Goal: Task Accomplishment & Management: Use online tool/utility

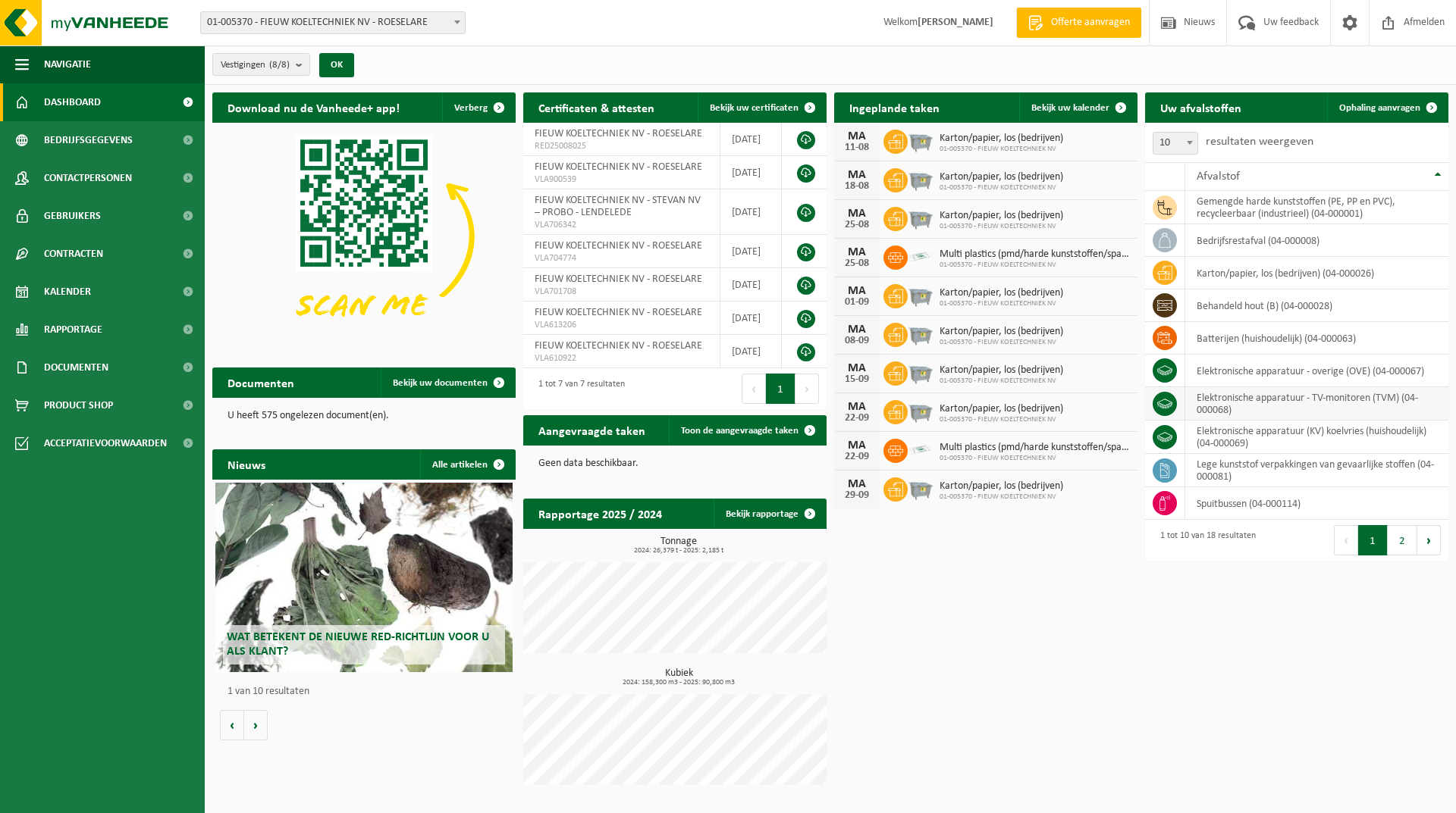
click at [1236, 400] on td "elektronische apparatuur - TV-monitoren (TVM) (04-000068)" at bounding box center [1317, 403] width 263 height 33
click at [1164, 404] on icon at bounding box center [1165, 404] width 15 height 15
click at [1366, 107] on span "Ophaling aanvragen" at bounding box center [1380, 108] width 81 height 10
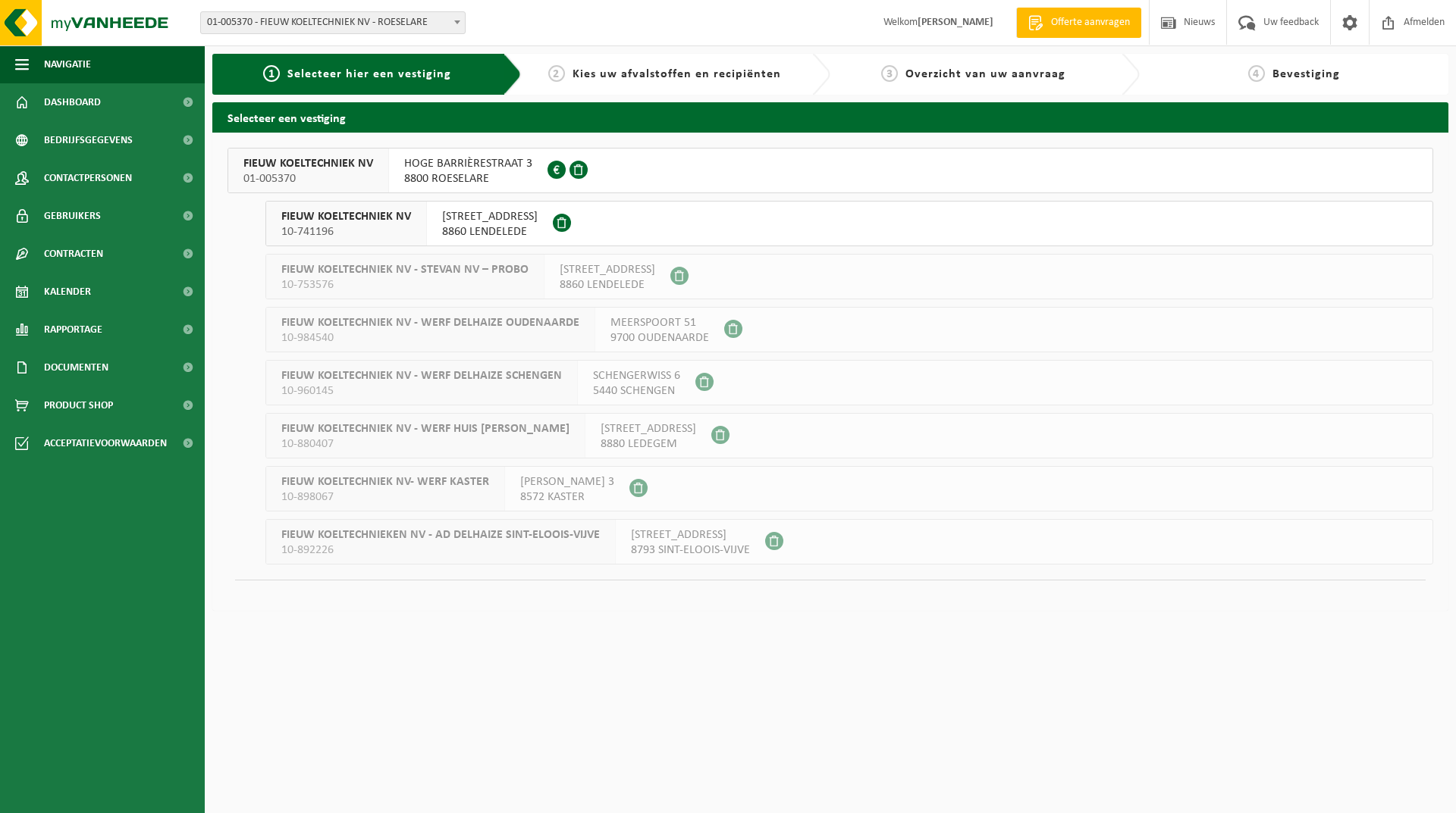
click at [517, 169] on span "HOGE BARRIÈRESTRAAT 3" at bounding box center [468, 164] width 128 height 15
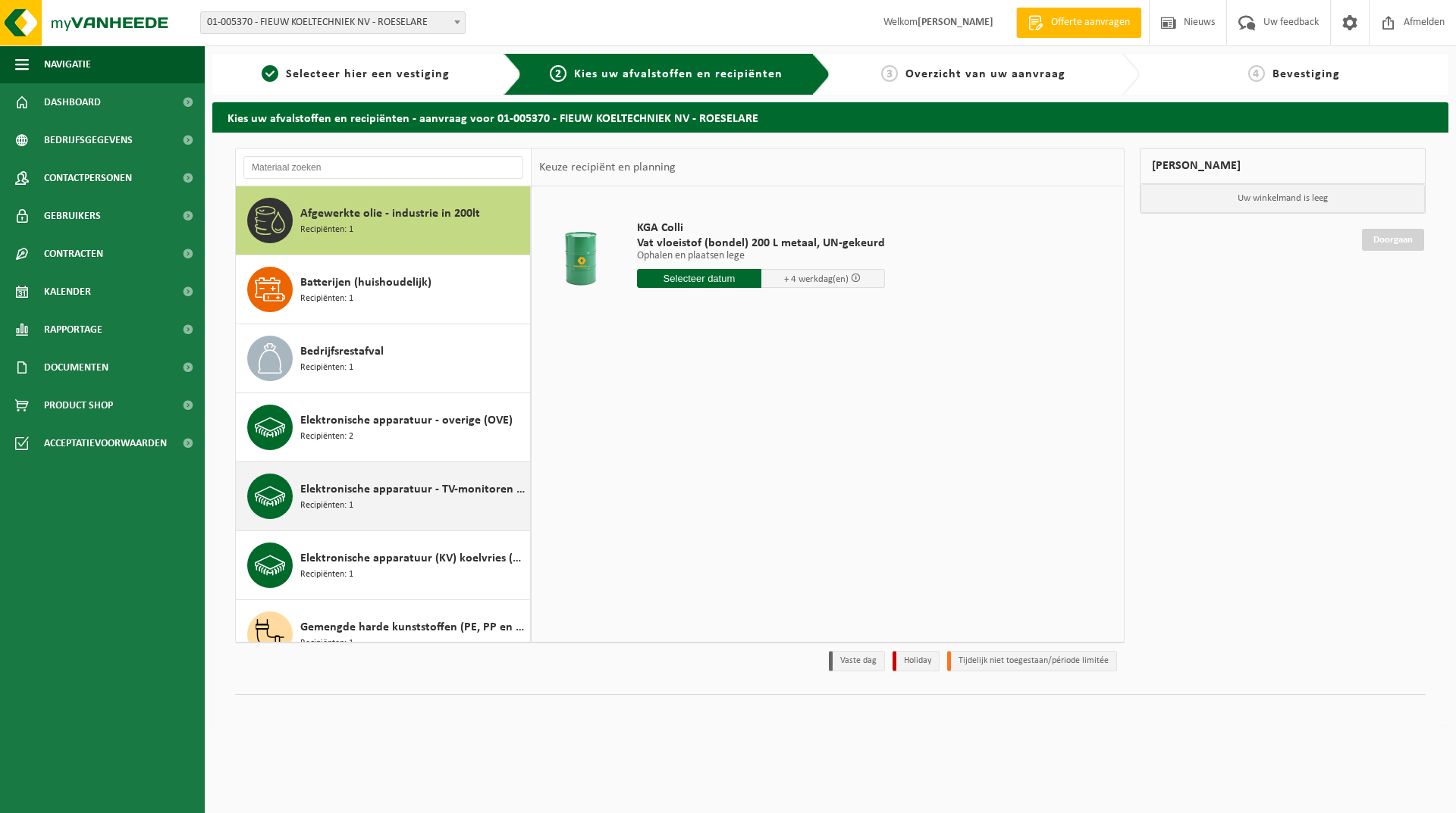
click at [343, 495] on span "Elektronische apparatuur - TV-monitoren (TVM)" at bounding box center [413, 489] width 226 height 18
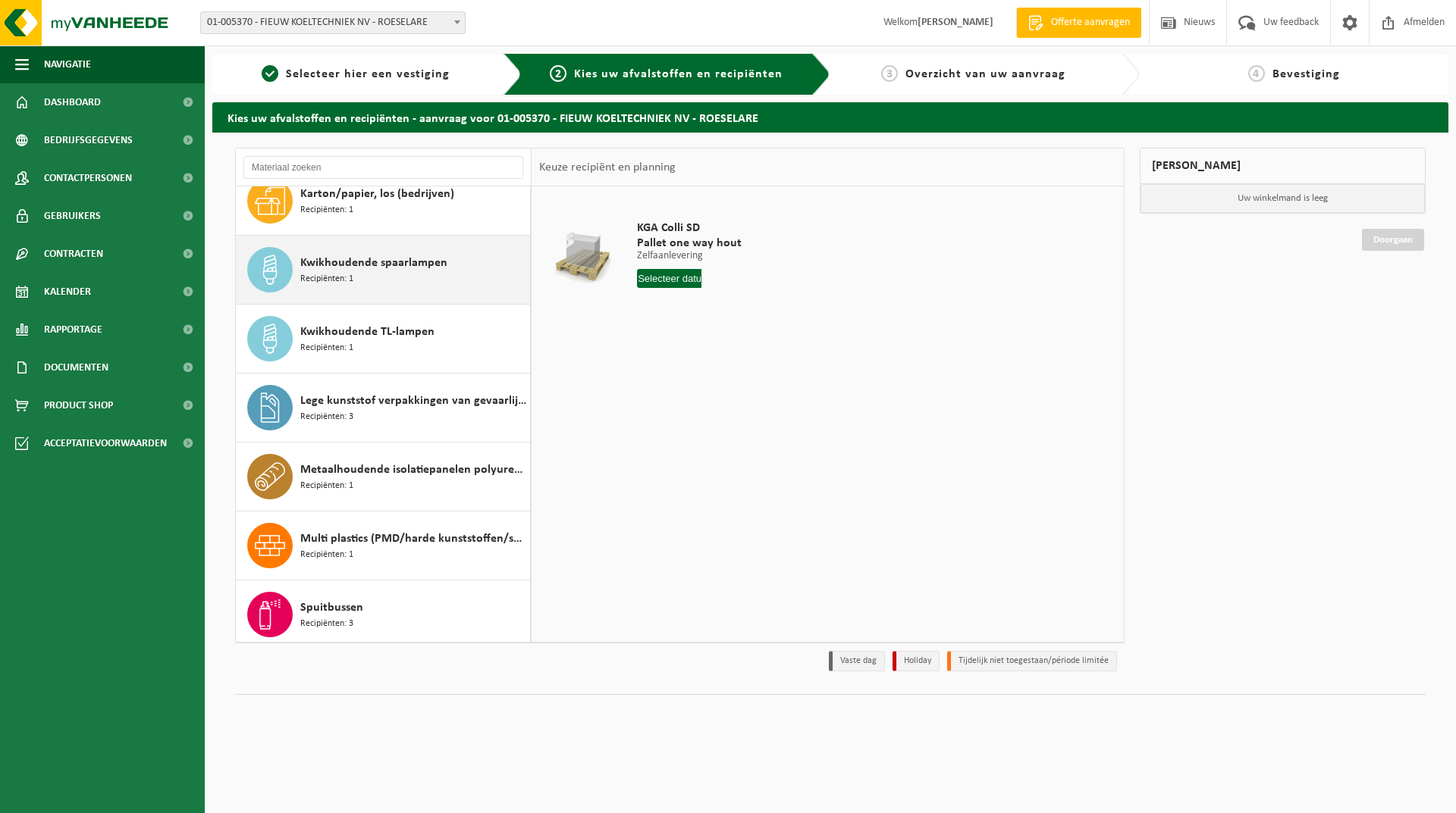
scroll to position [503, 0]
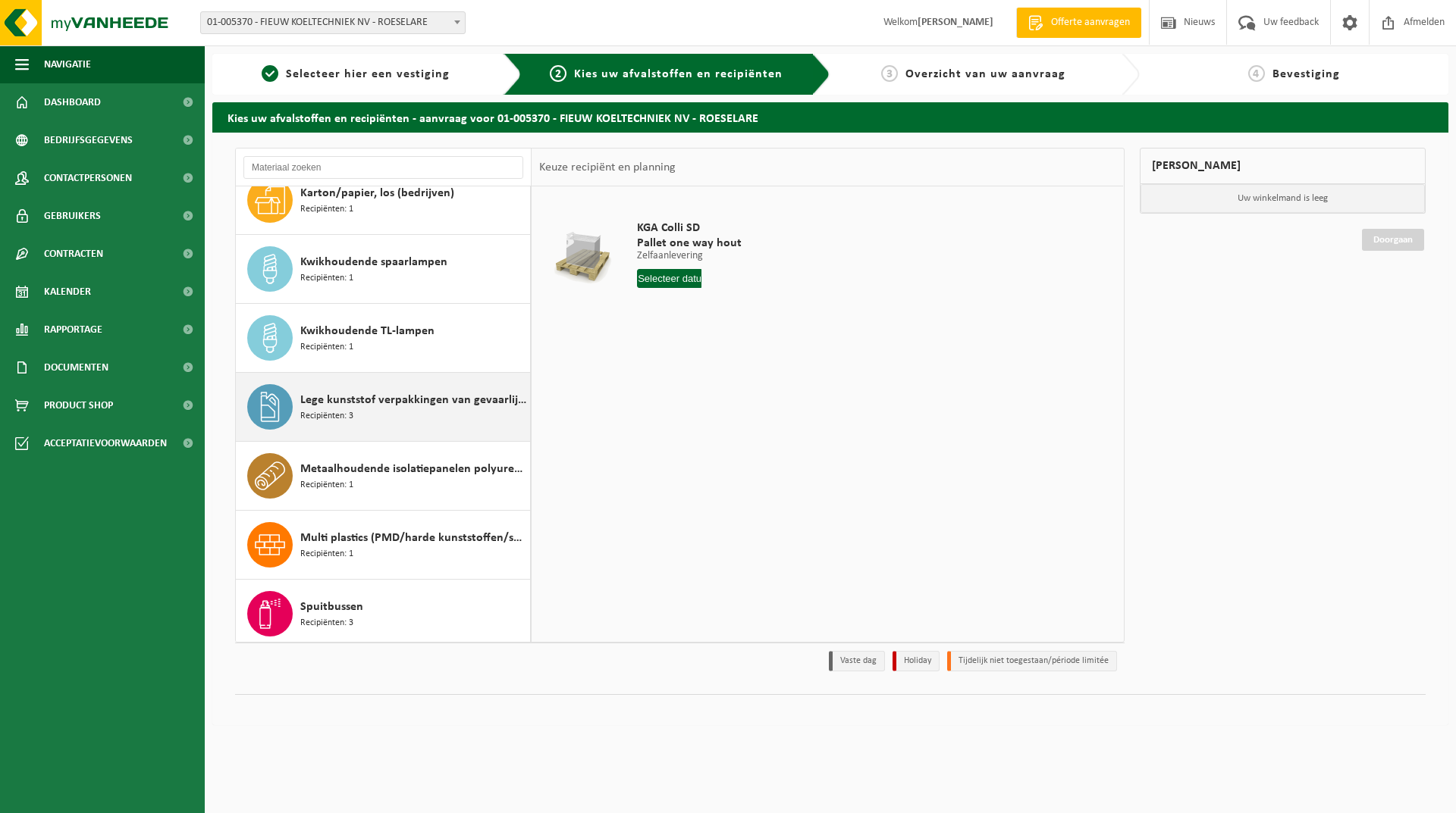
click at [396, 399] on span "Lege kunststof verpakkingen van gevaarlijke stoffen" at bounding box center [413, 399] width 226 height 18
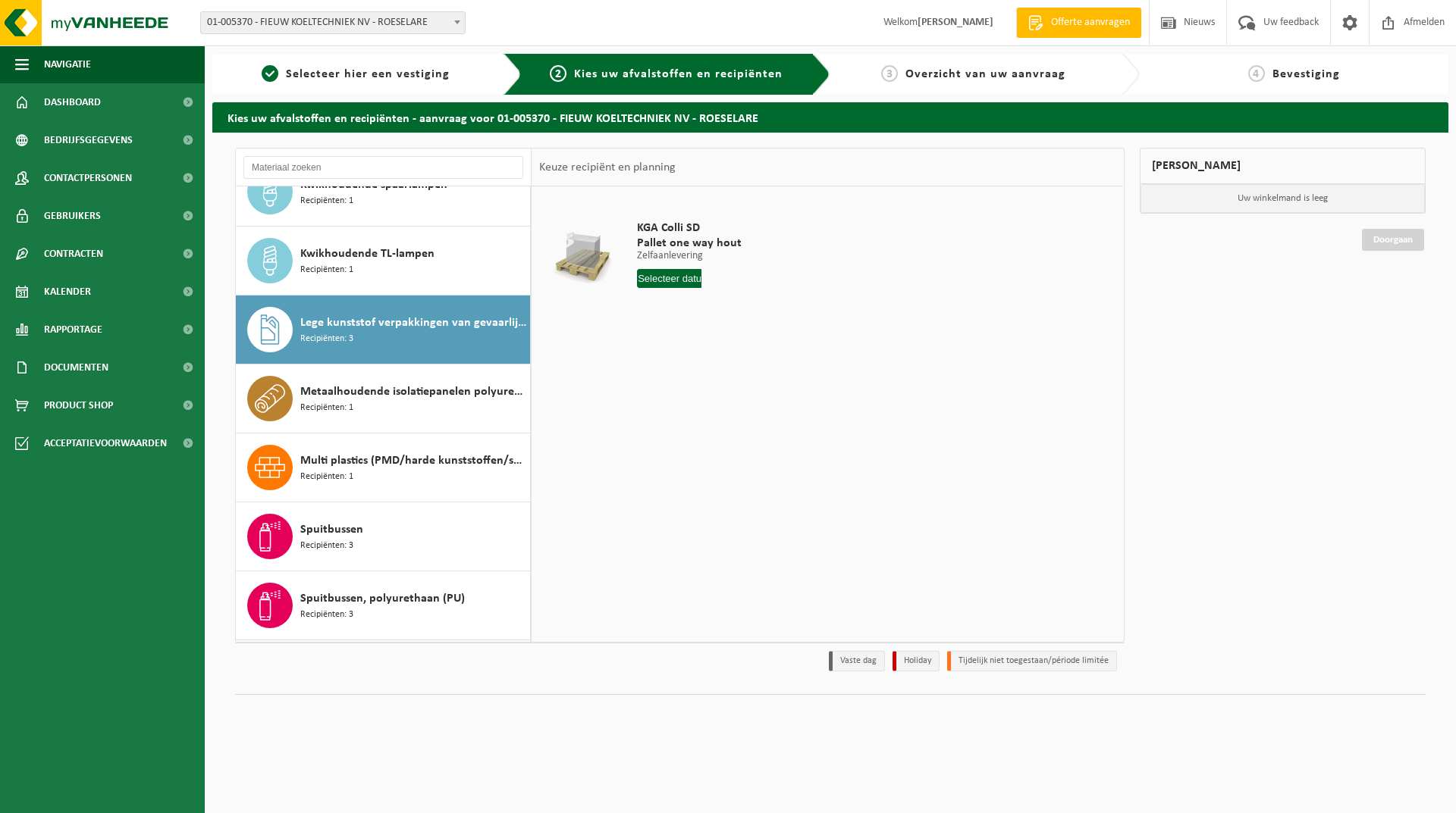
scroll to position [647, 0]
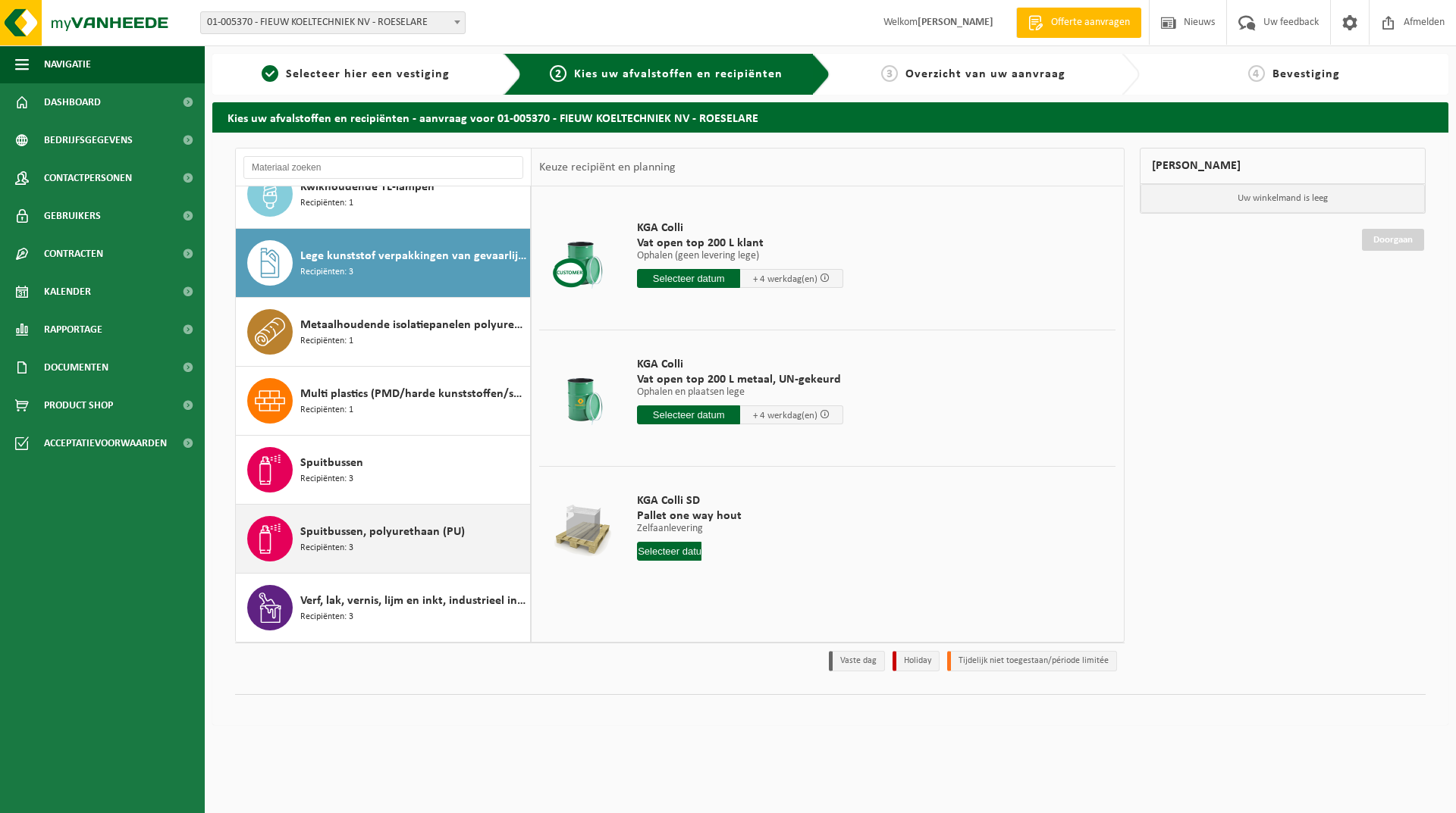
click at [355, 532] on span "Spuitbussen, polyurethaan (PU)" at bounding box center [382, 532] width 165 height 18
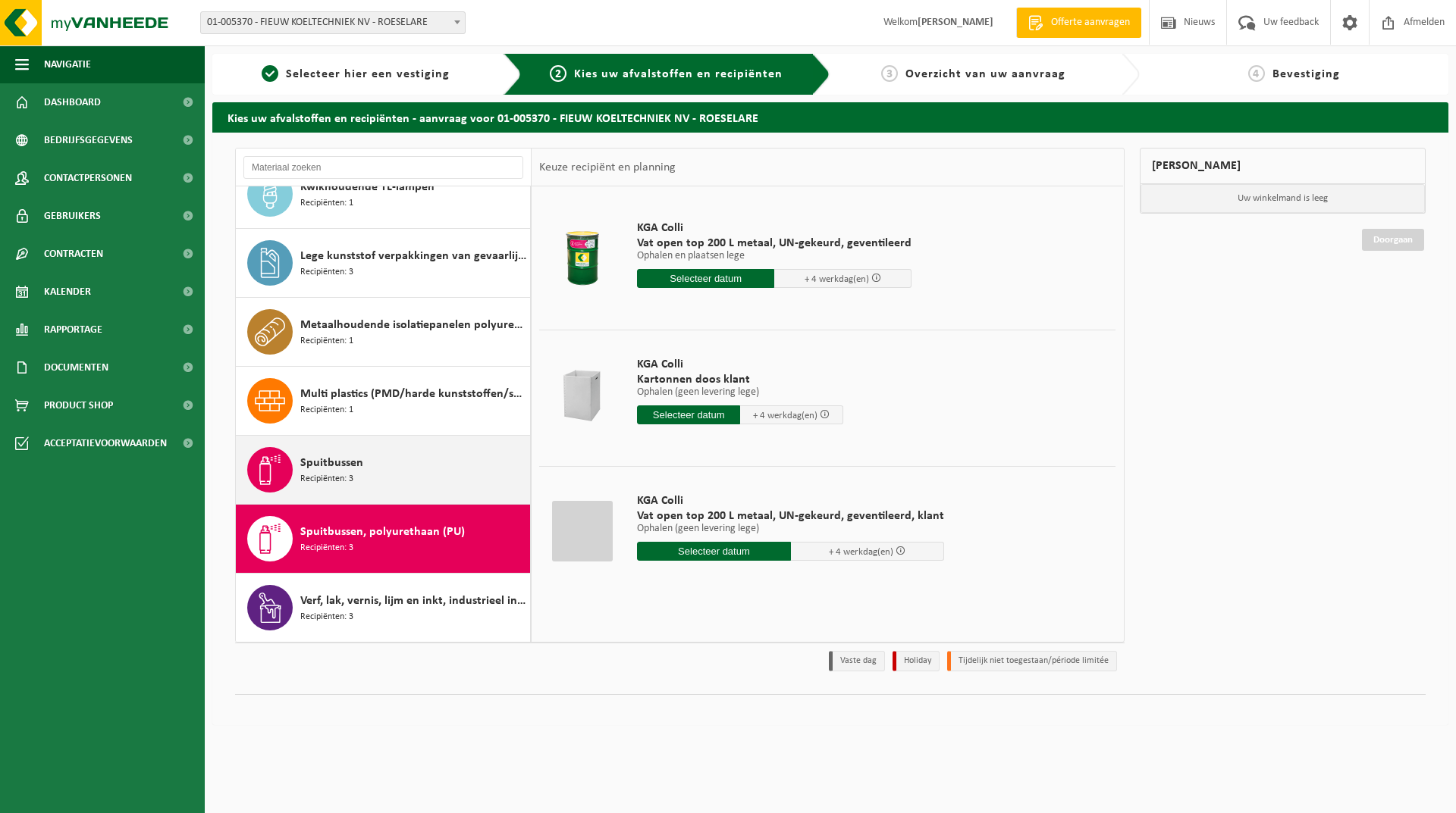
click at [339, 479] on span "Recipiënten: 3" at bounding box center [327, 479] width 53 height 14
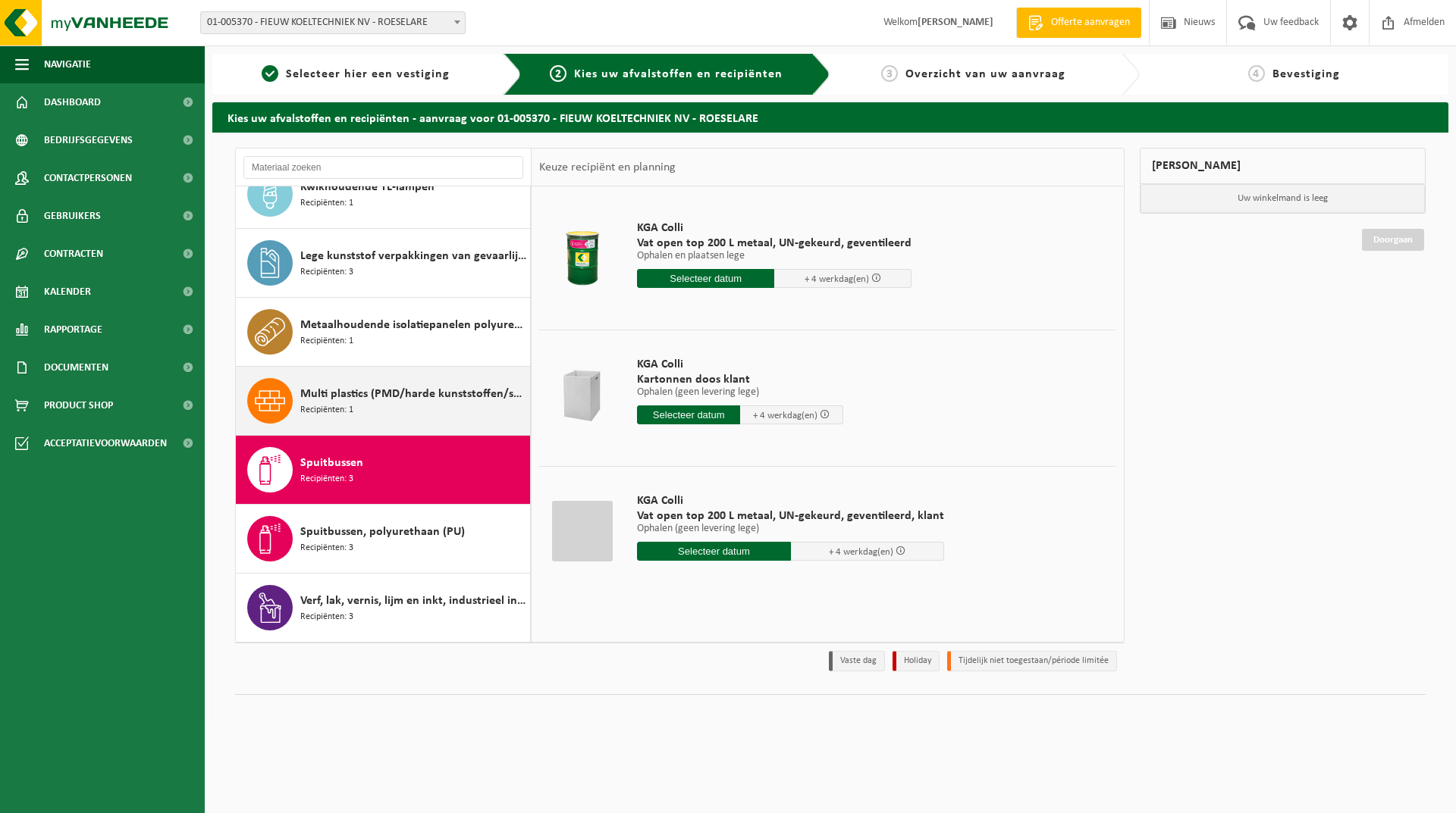
click at [361, 401] on span "Multi plastics (PMD/harde kunststoffen/spanbanden/EPS/folie naturel/folie gemen…" at bounding box center [413, 394] width 226 height 18
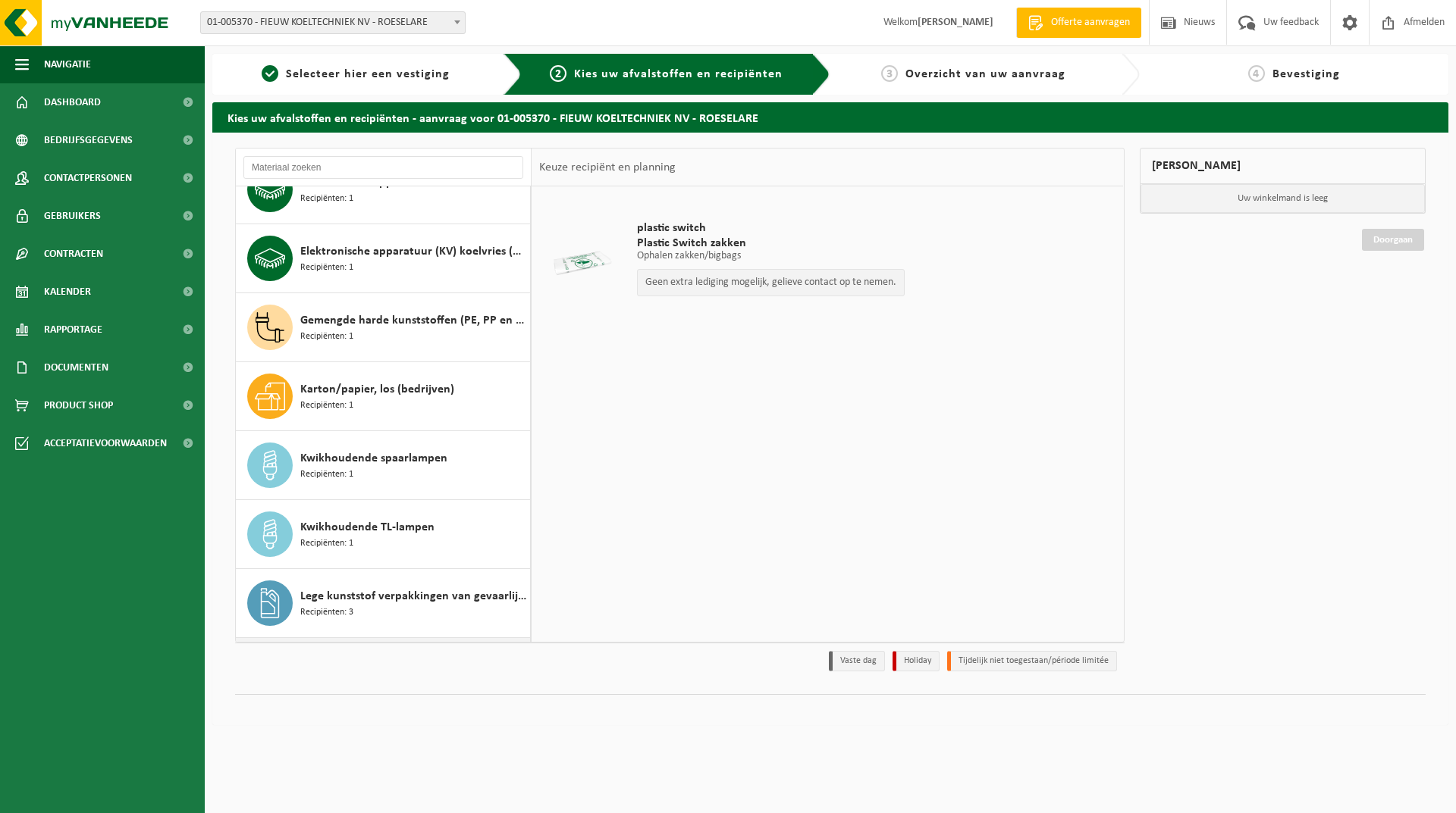
scroll to position [344, 0]
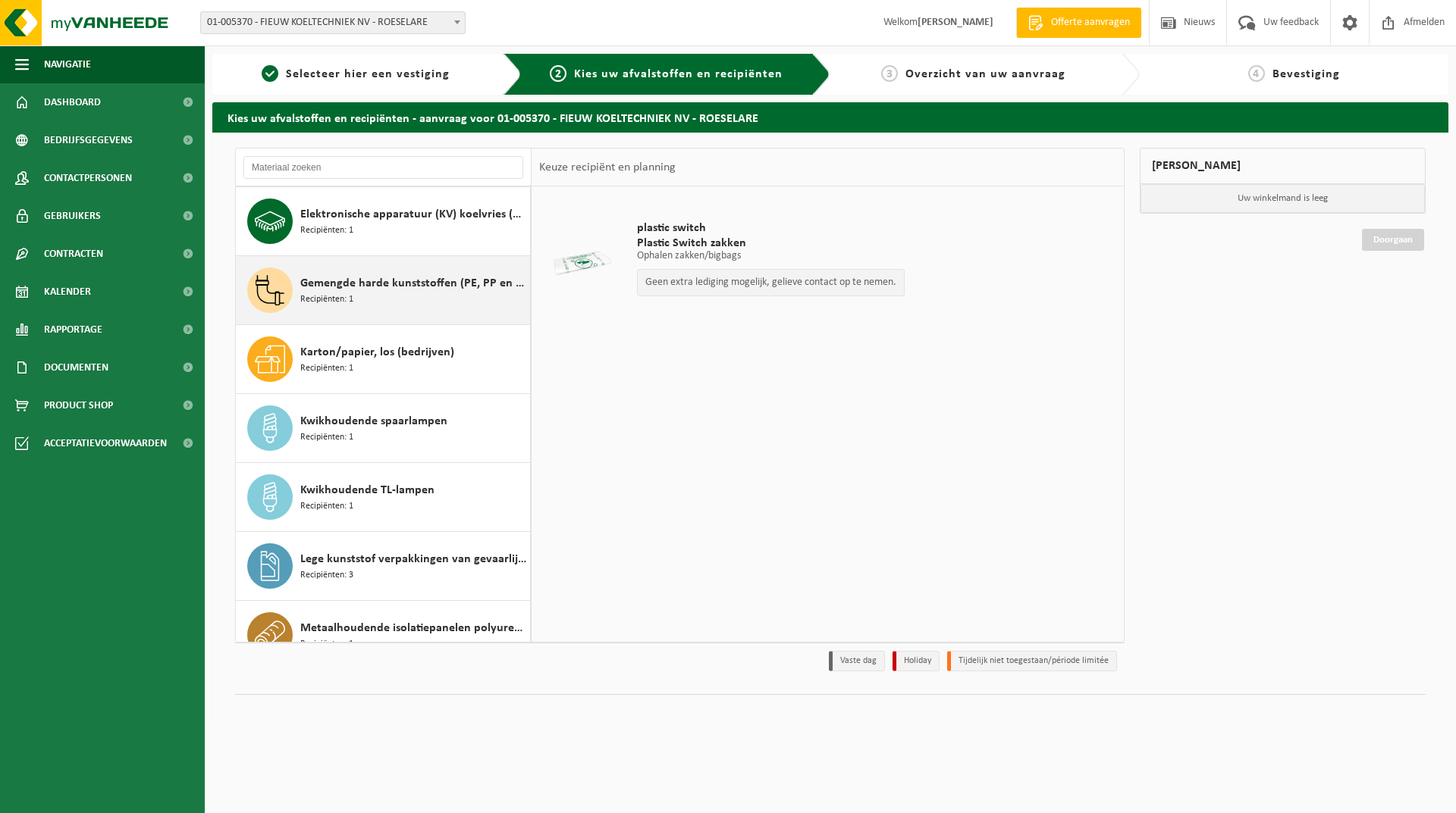
click at [376, 307] on div "Gemengde harde kunststoffen (PE, PP en PVC), recycleerbaar (industrieel) Recipi…" at bounding box center [413, 291] width 226 height 46
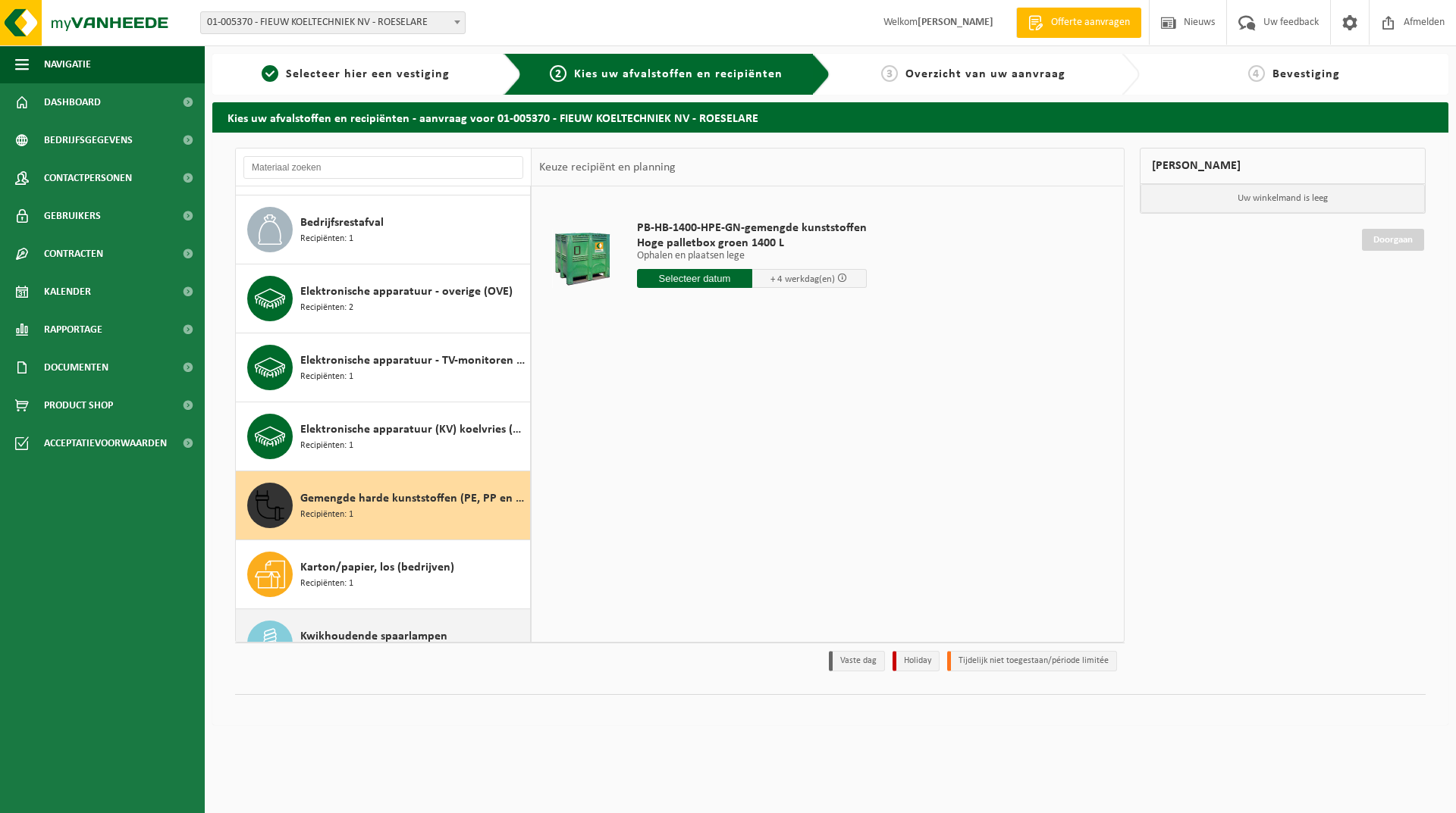
scroll to position [111, 0]
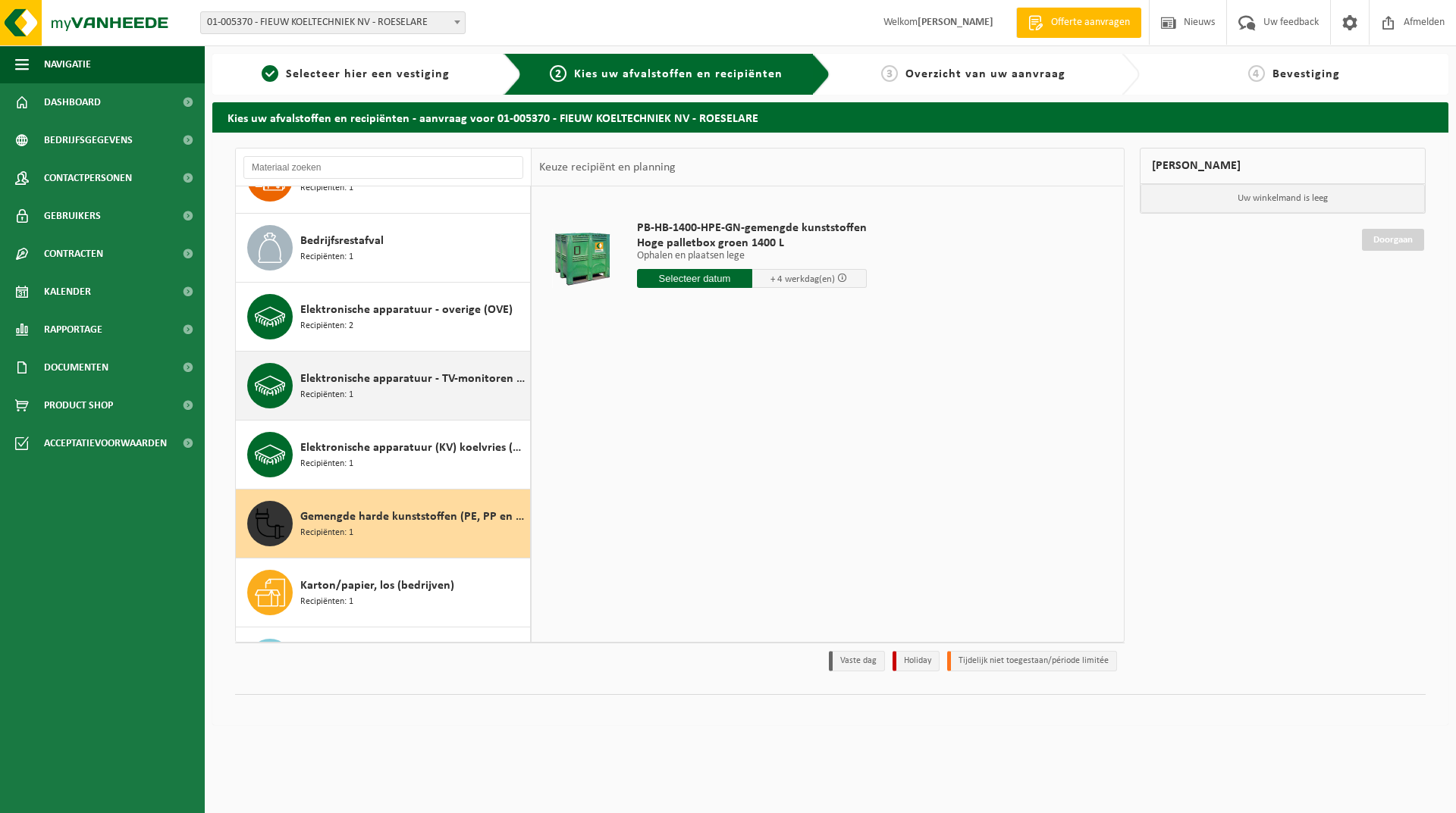
click at [400, 396] on div "Elektronische apparatuur - TV-monitoren (TVM) Recipiënten: 1" at bounding box center [413, 386] width 226 height 46
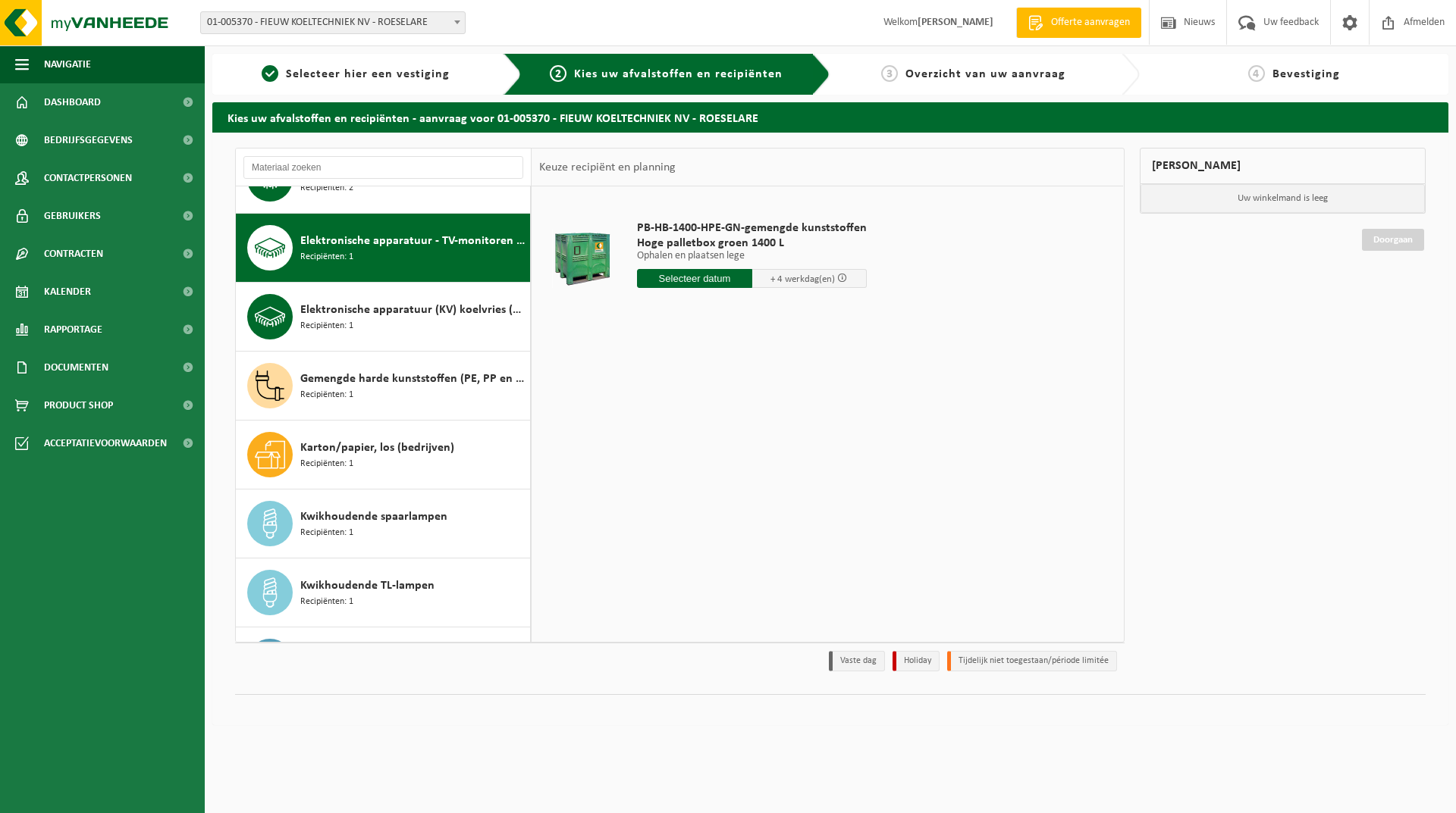
scroll to position [276, 0]
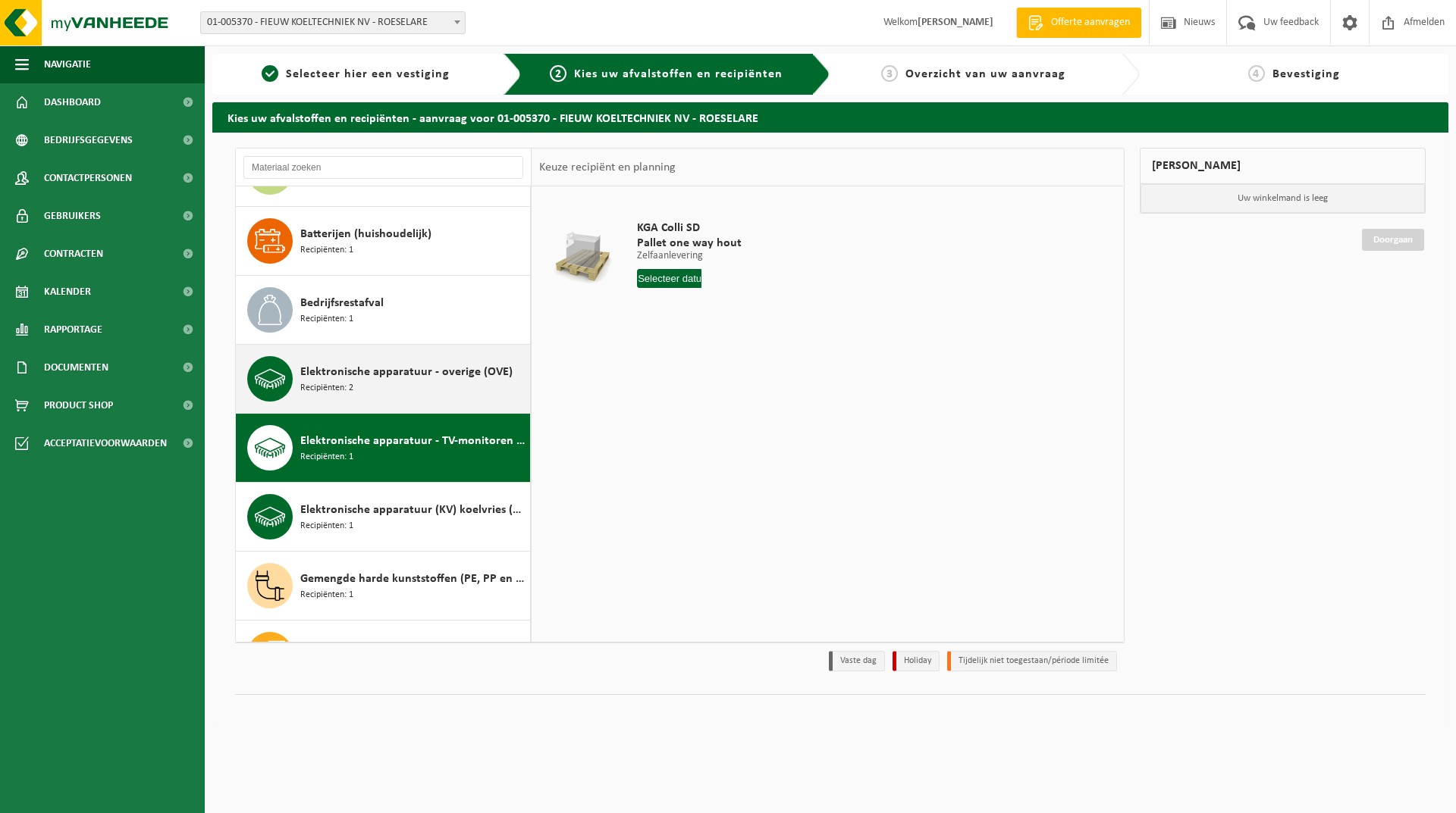
click at [401, 373] on span "Elektronische apparatuur - overige (OVE)" at bounding box center [406, 372] width 213 height 18
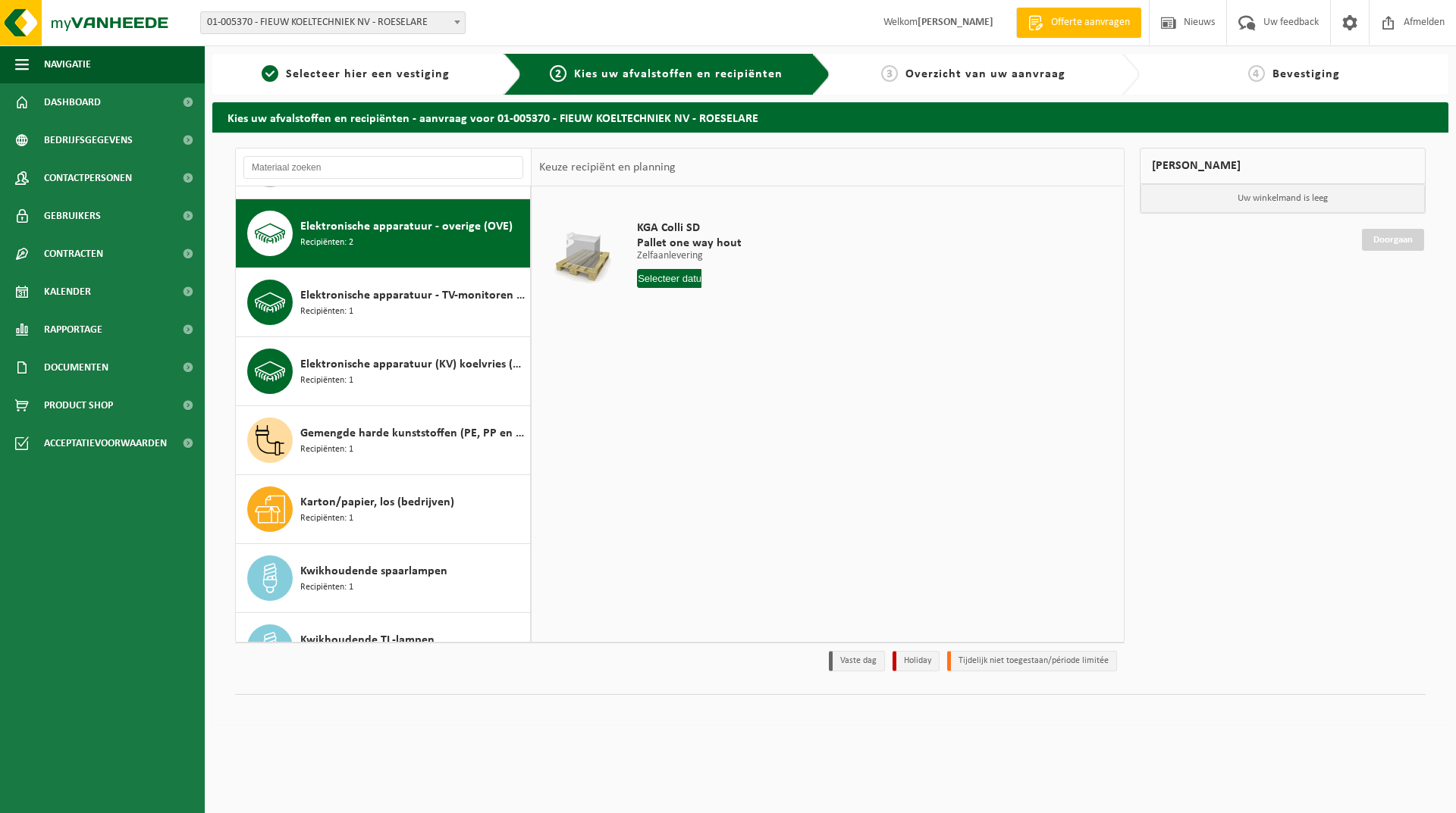
scroll to position [207, 0]
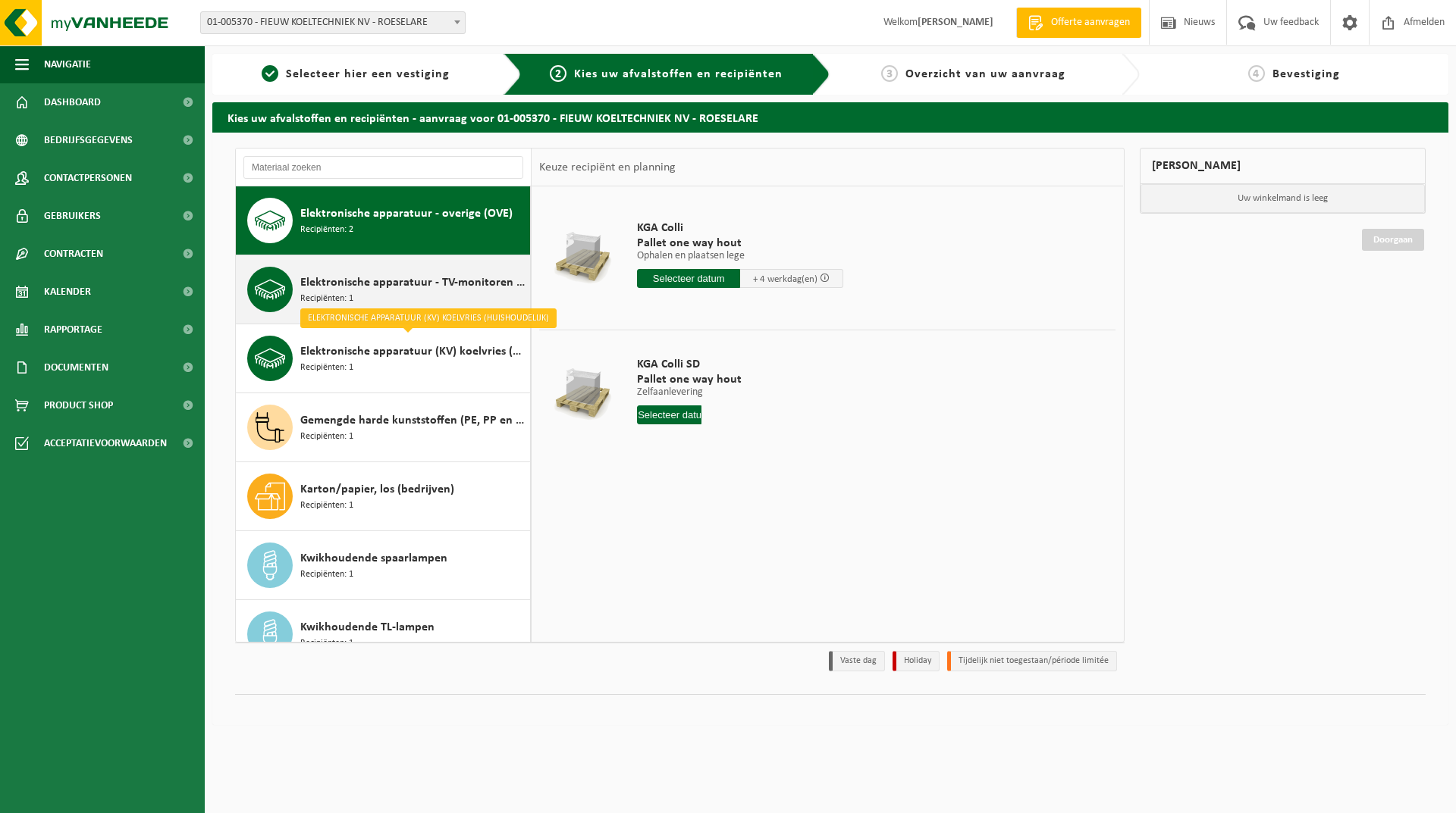
click at [400, 280] on span "Elektronische apparatuur - TV-monitoren (TVM)" at bounding box center [413, 282] width 226 height 18
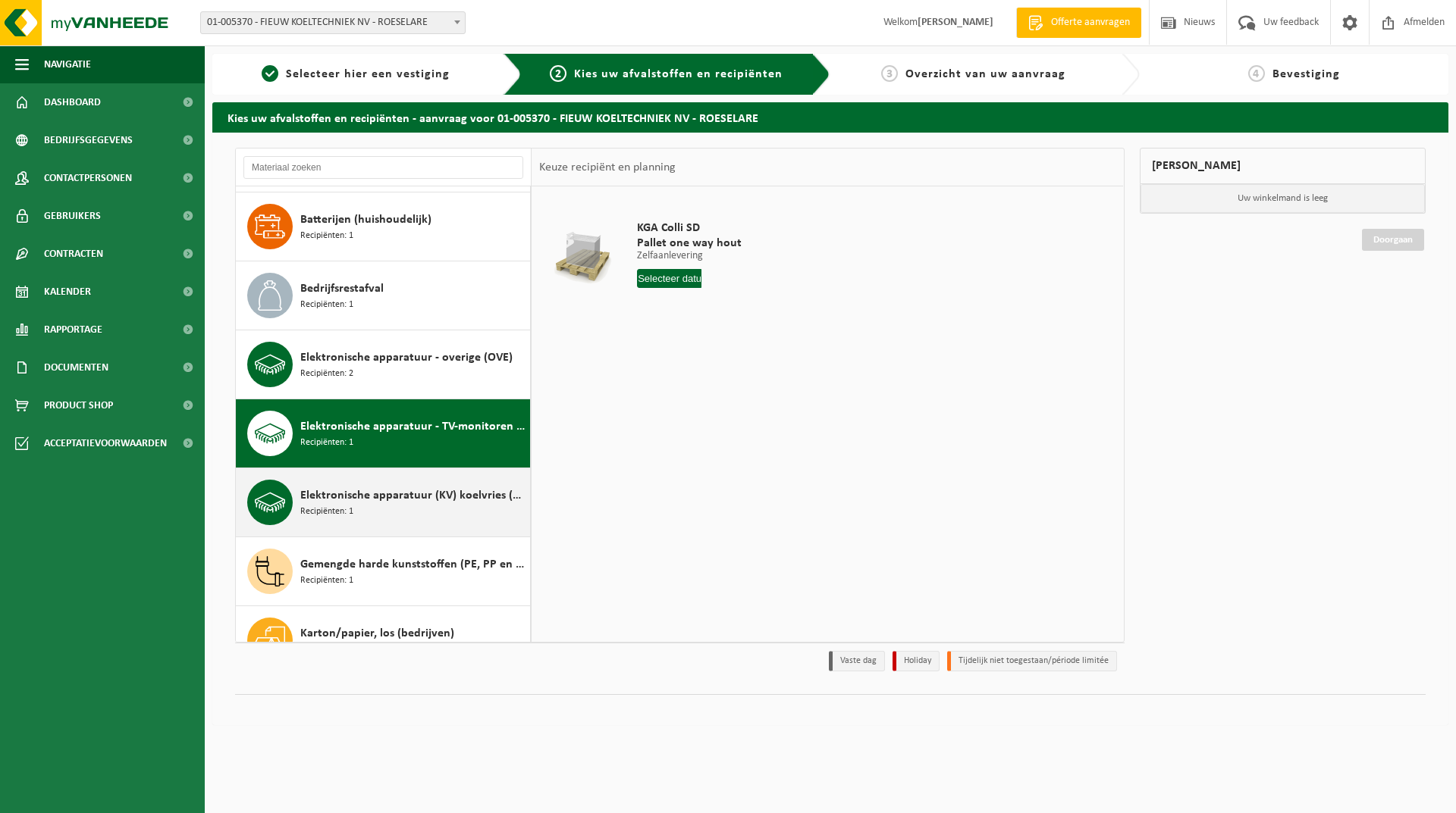
scroll to position [49, 0]
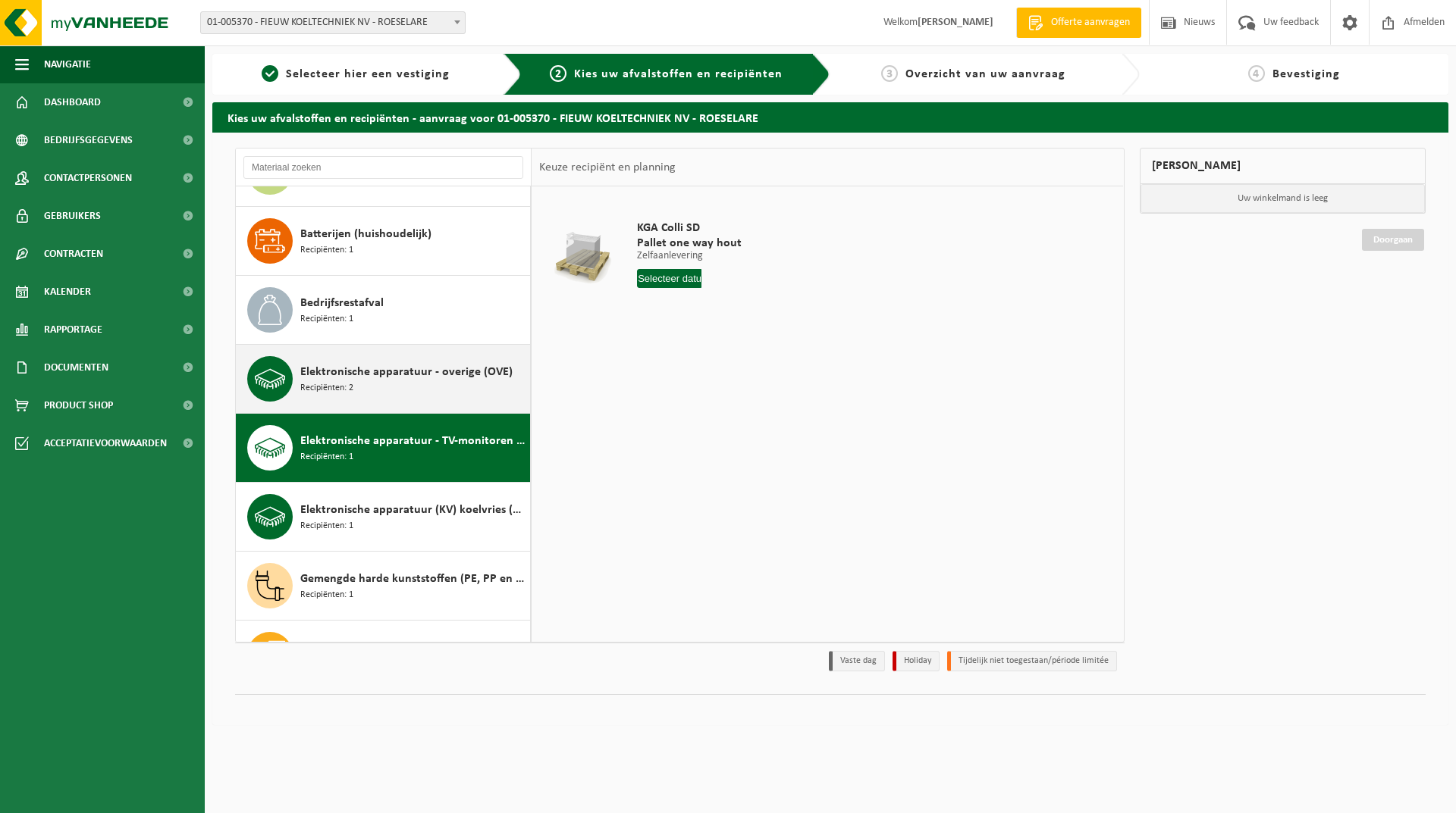
click at [413, 388] on div "Elektronische apparatuur - overige (OVE) Recipiënten: 2" at bounding box center [413, 379] width 226 height 46
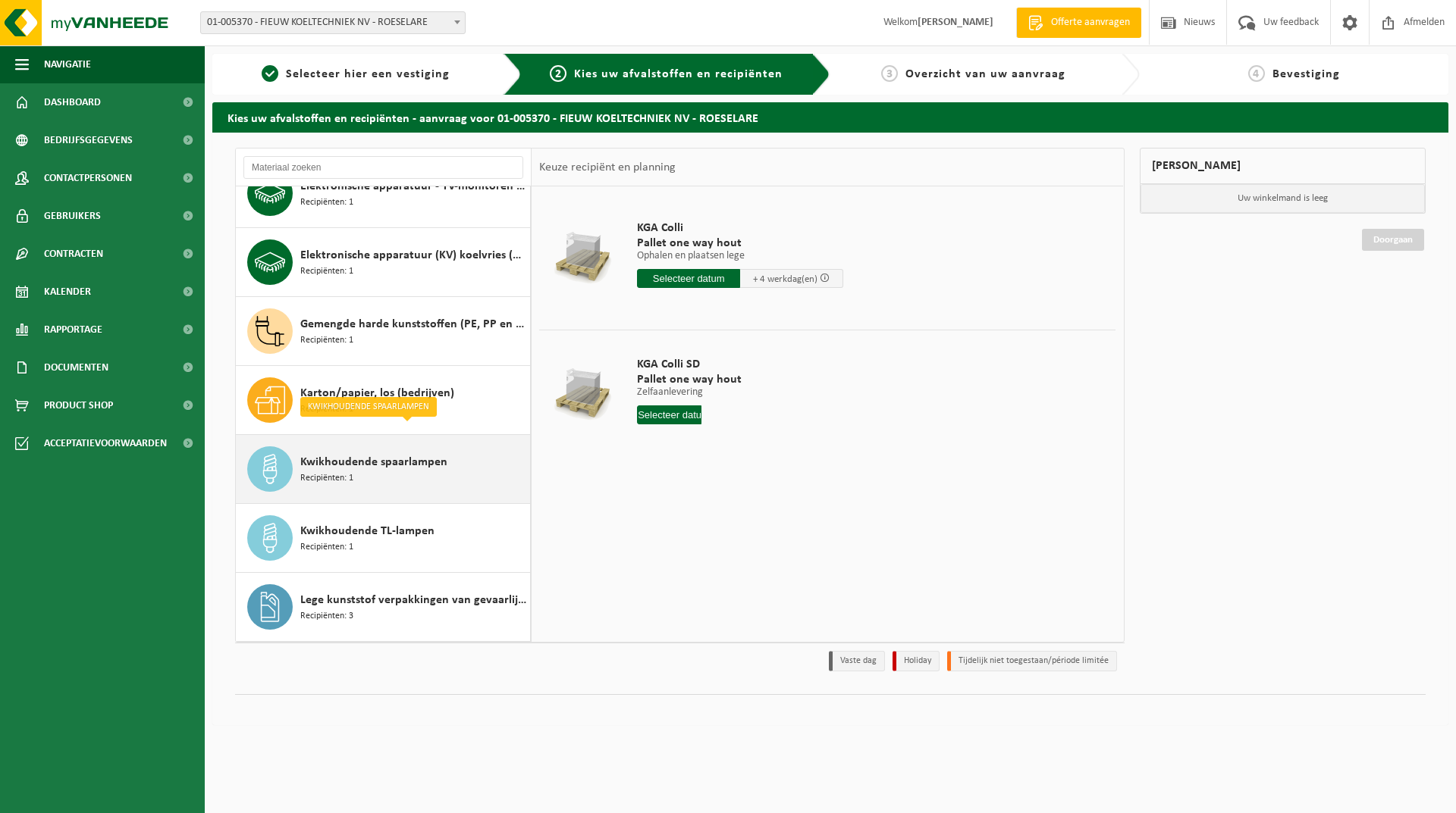
scroll to position [531, 0]
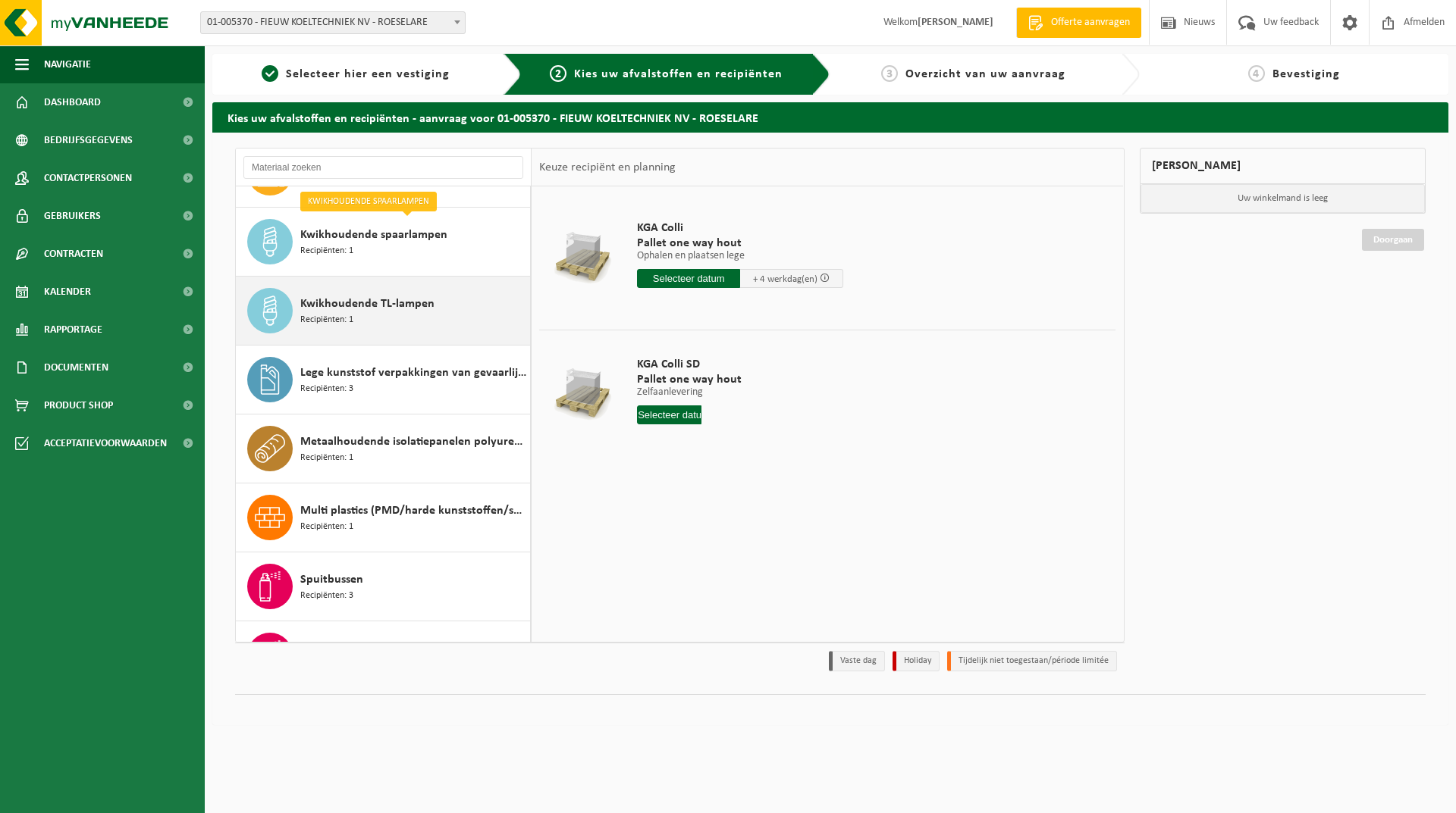
click at [404, 310] on span "Kwikhoudende TL-lampen" at bounding box center [367, 303] width 134 height 18
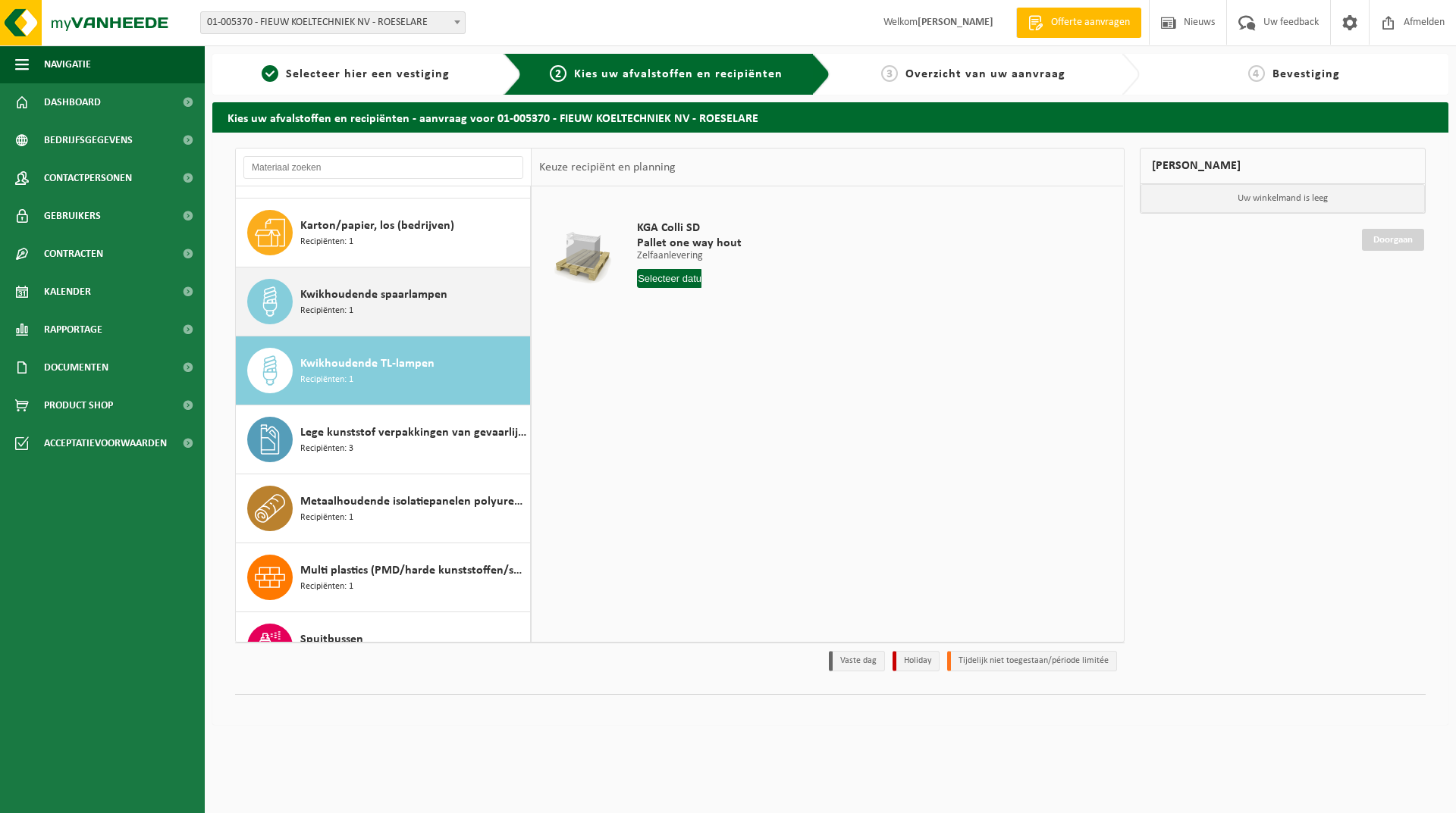
scroll to position [469, 0]
click at [372, 299] on span "Kwikhoudende spaarlampen" at bounding box center [374, 295] width 147 height 18
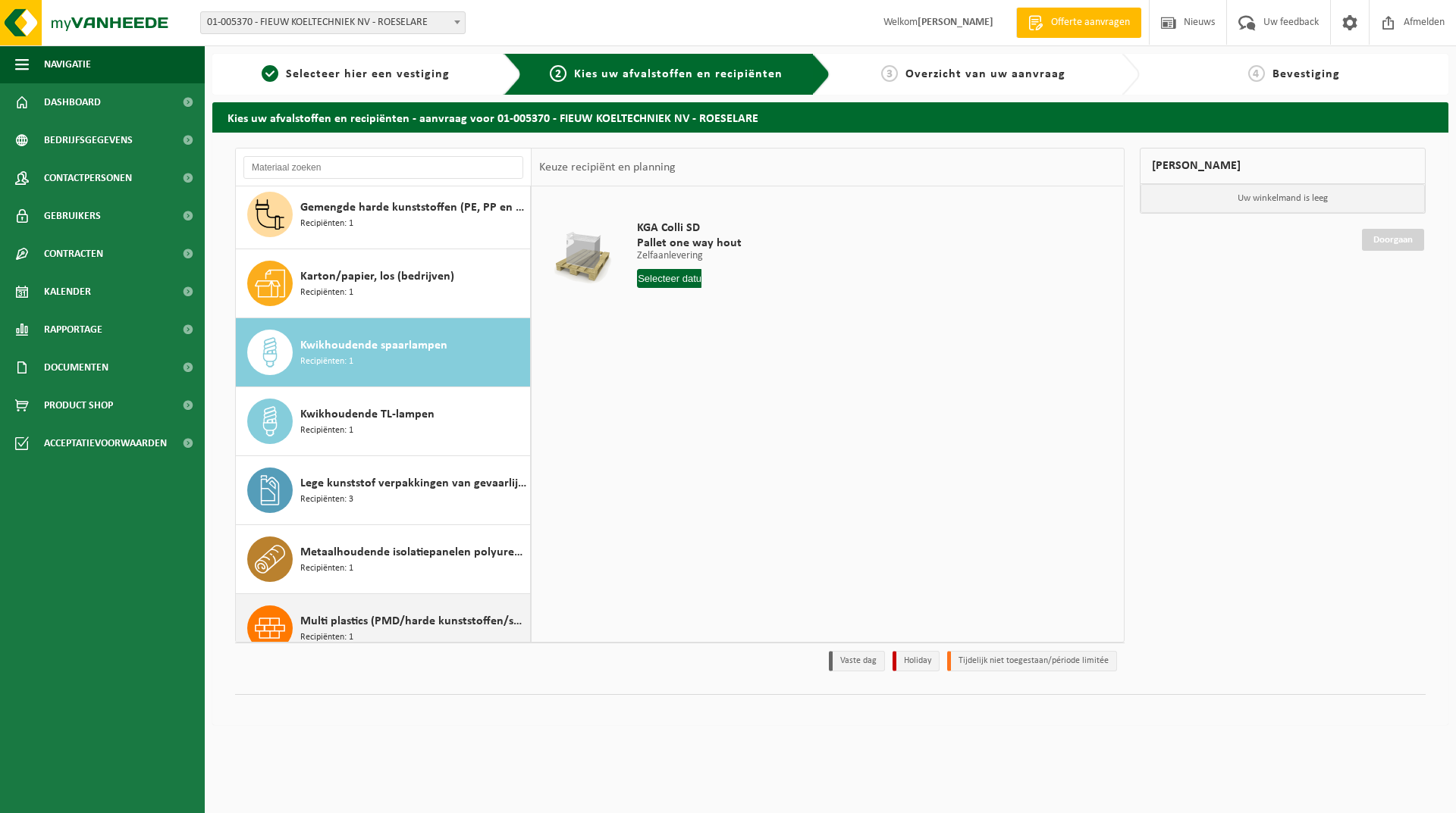
scroll to position [269, 0]
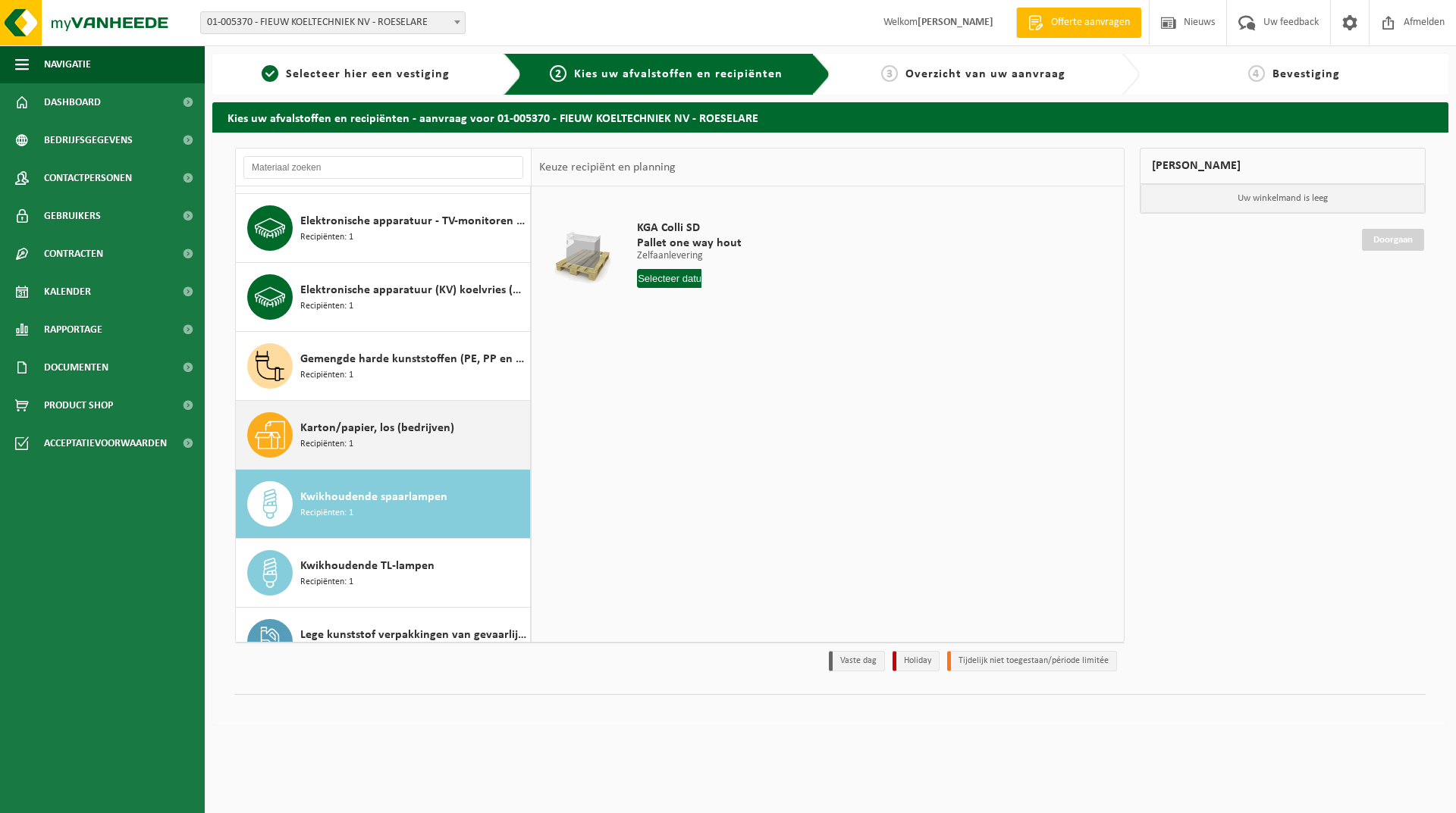
click at [388, 428] on span "Karton/papier, los (bedrijven)" at bounding box center [377, 428] width 154 height 18
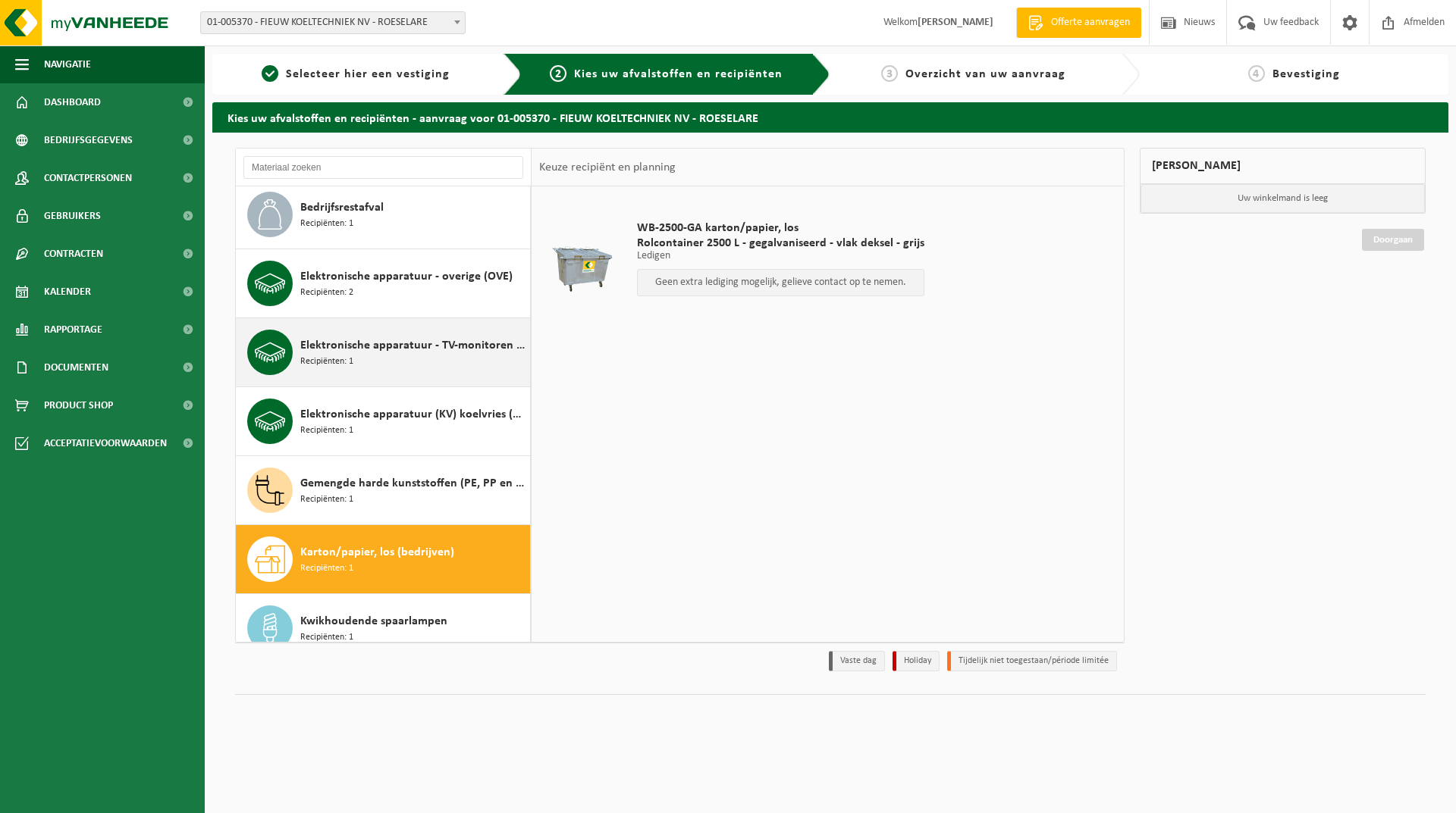
scroll to position [116, 0]
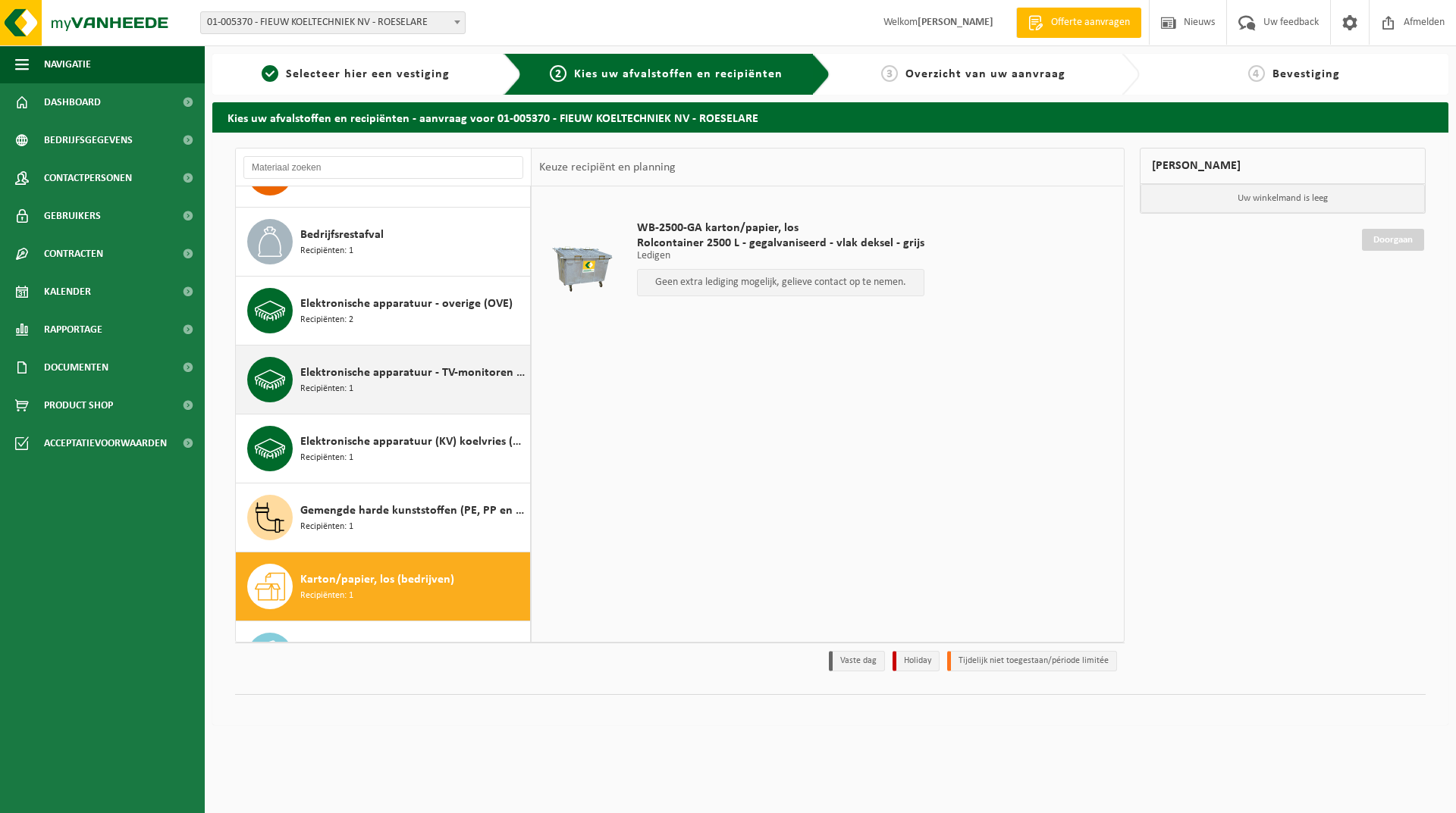
click at [395, 373] on span "Elektronische apparatuur - TV-monitoren (TVM)" at bounding box center [413, 373] width 226 height 18
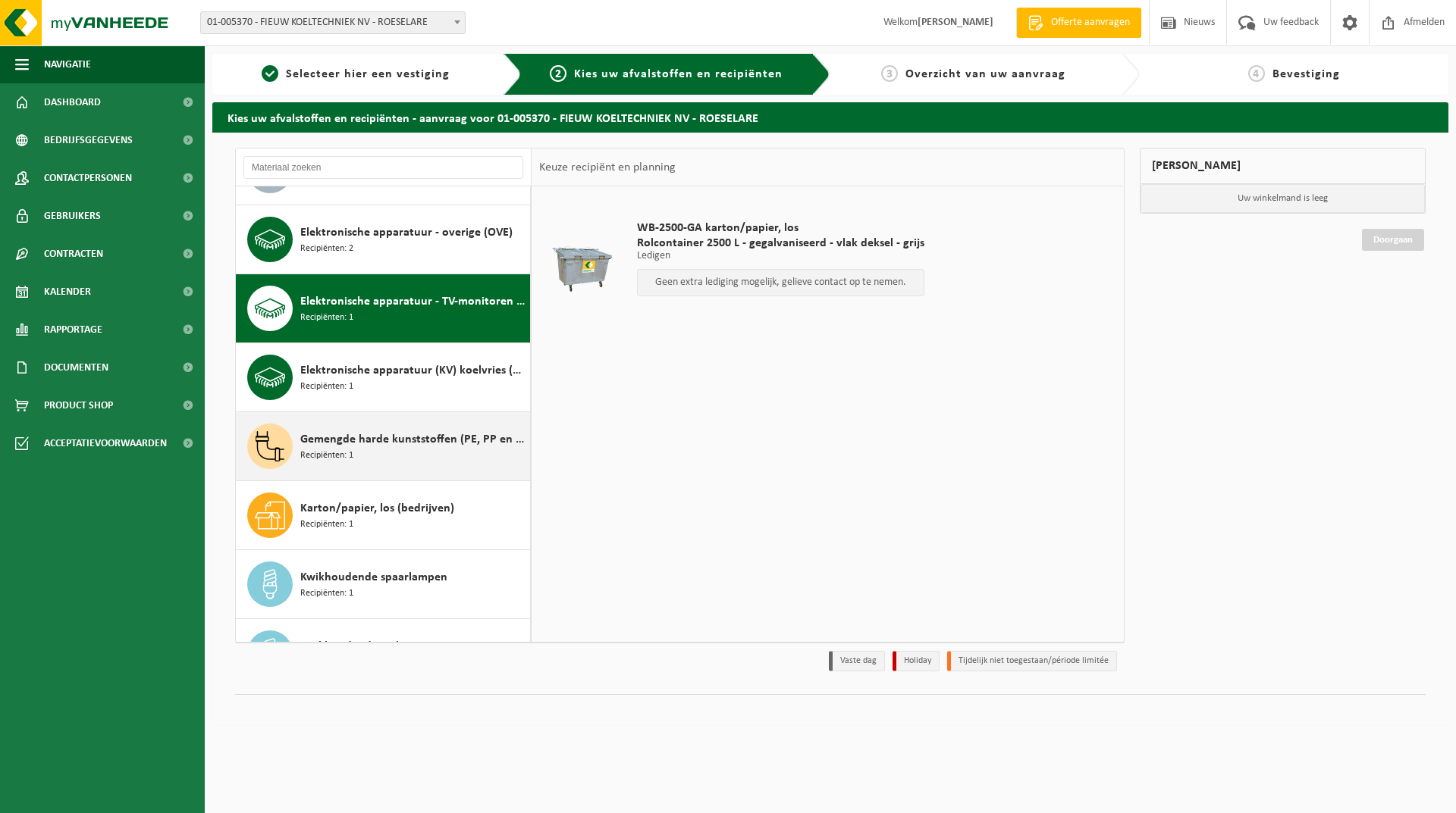
scroll to position [276, 0]
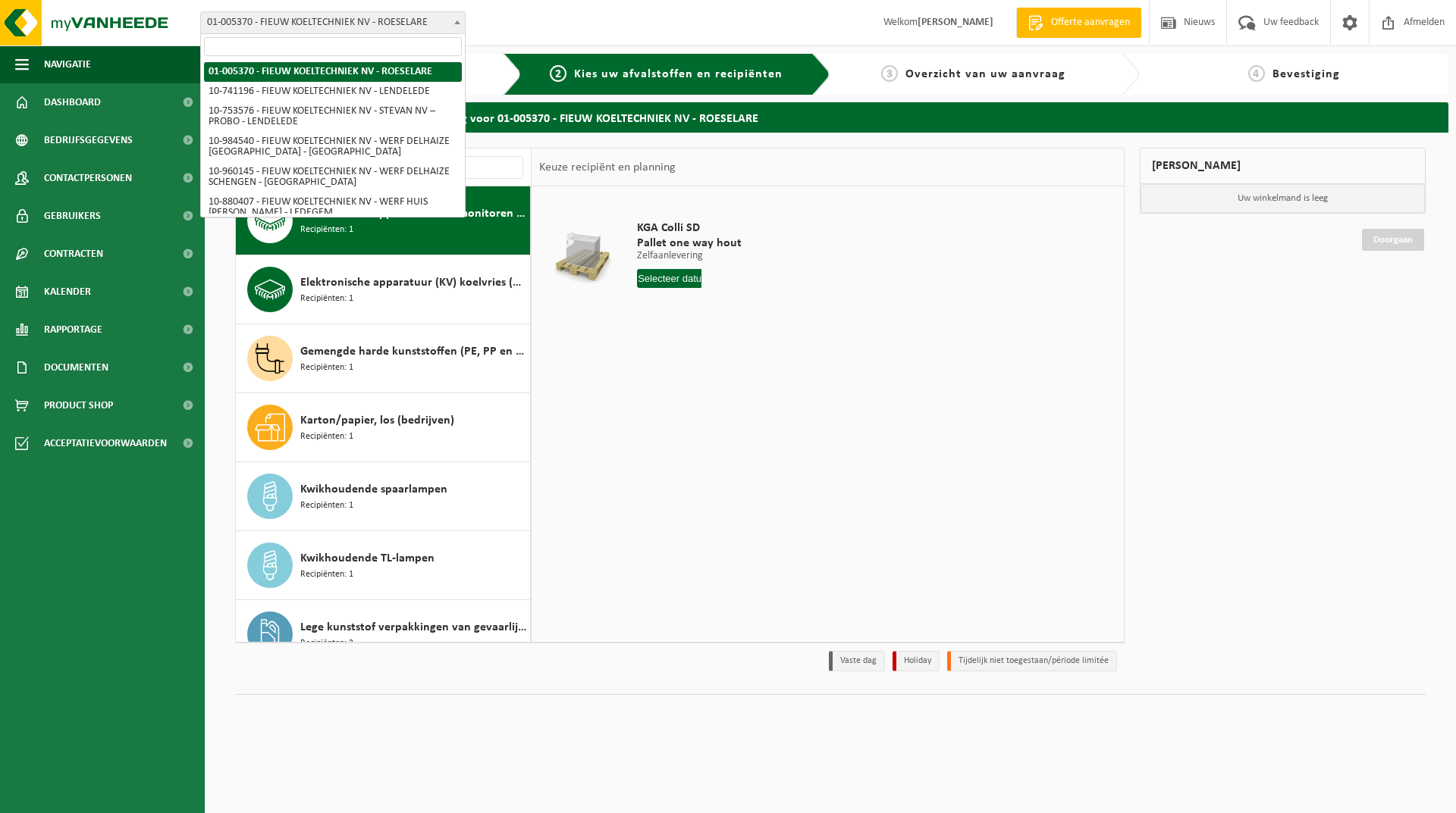
drag, startPoint x: 210, startPoint y: 19, endPoint x: 341, endPoint y: 32, distance: 131.6
click at [341, 32] on span "01-005370 - FIEUW KOELTECHNIEK NV - ROESELARE" at bounding box center [333, 23] width 264 height 21
click at [132, 109] on link "Dashboard" at bounding box center [102, 102] width 205 height 38
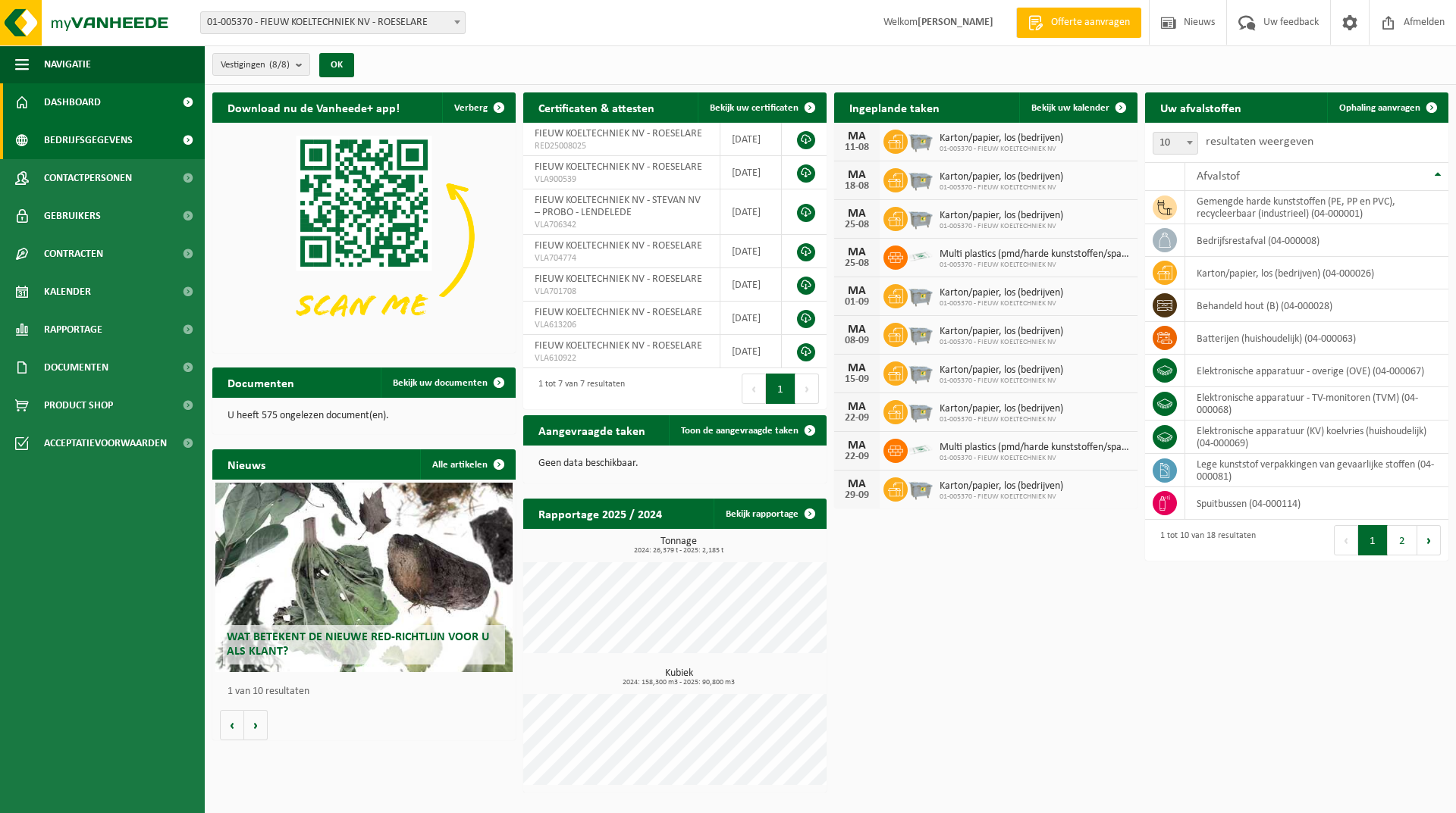
click at [132, 139] on link "Bedrijfsgegevens" at bounding box center [102, 140] width 205 height 38
